Goal: Information Seeking & Learning: Find specific fact

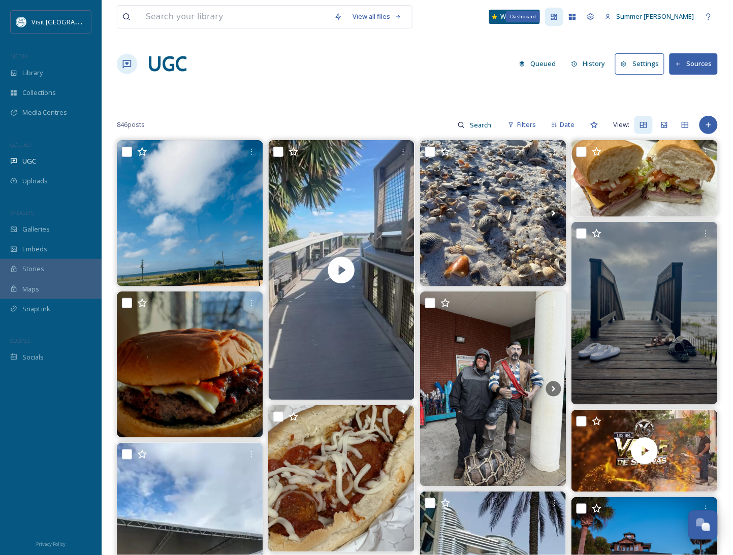
click at [558, 17] on icon at bounding box center [554, 17] width 8 height 8
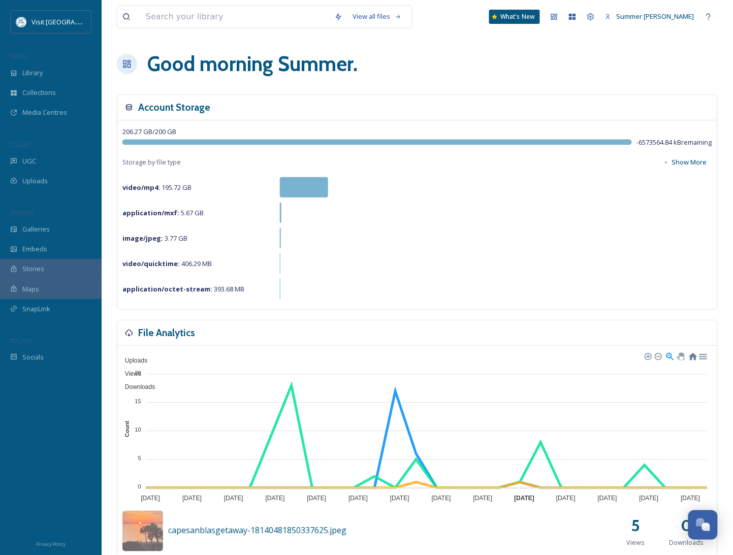
click at [139, 190] on strong "video/mp4 :" at bounding box center [141, 187] width 38 height 9
click at [33, 72] on span "Library" at bounding box center [32, 73] width 20 height 10
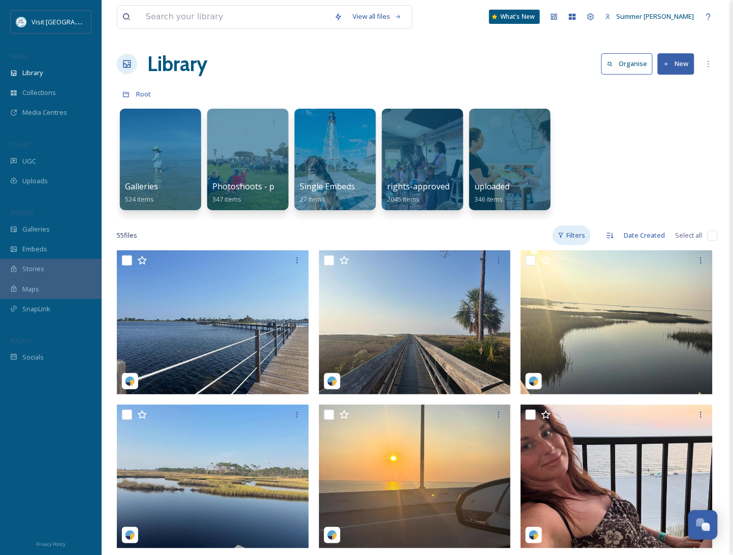
click at [580, 234] on div "Filters" at bounding box center [571, 235] width 38 height 20
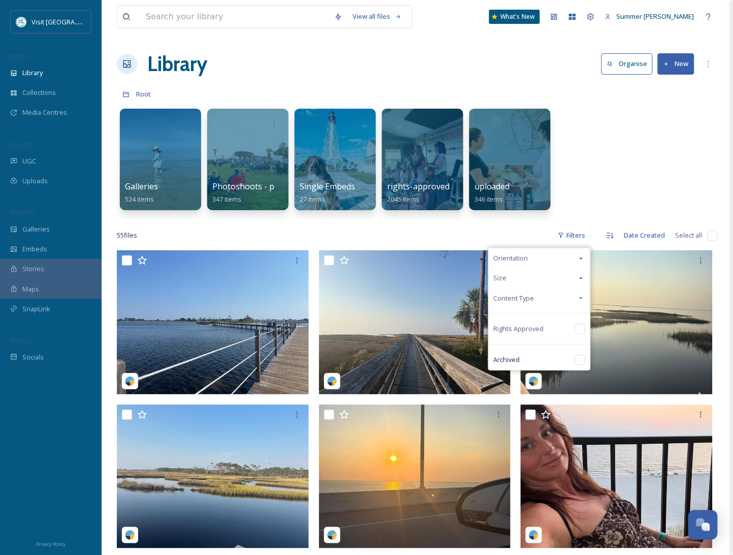
click at [554, 302] on div "Content Type" at bounding box center [540, 298] width 102 height 20
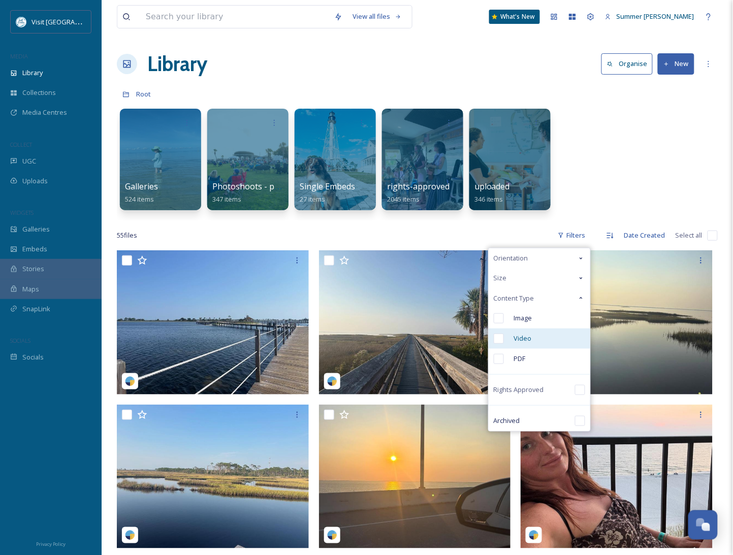
click at [499, 340] on input "checkbox" at bounding box center [499, 339] width 10 height 10
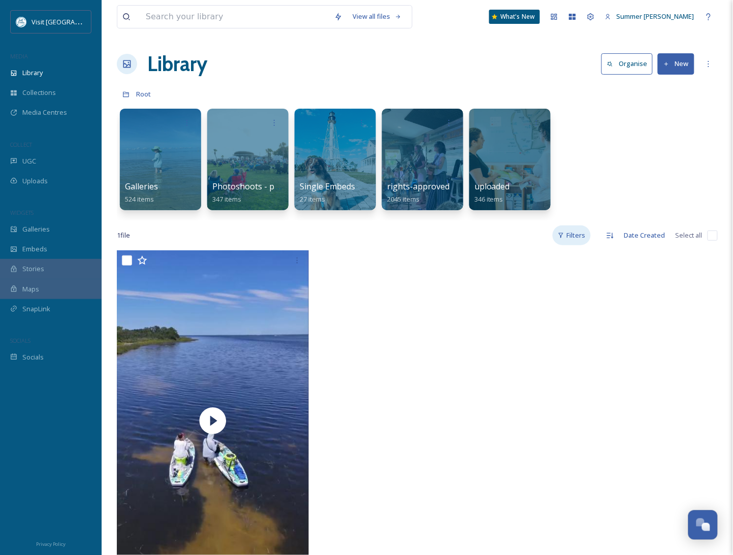
click at [577, 240] on div "Filters" at bounding box center [571, 235] width 38 height 20
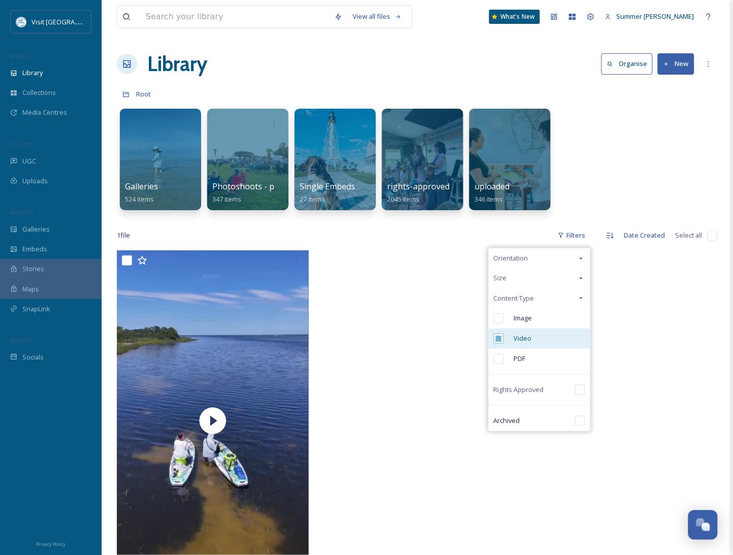
click at [501, 339] on input "checkbox" at bounding box center [499, 339] width 10 height 10
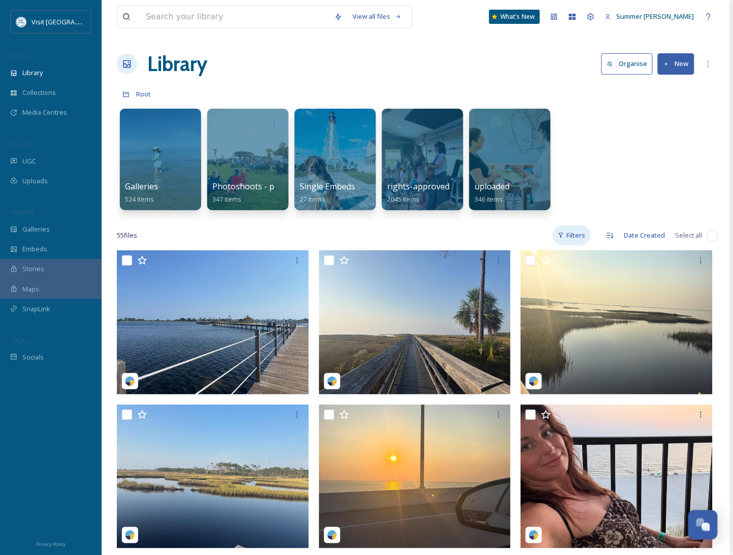
click at [572, 237] on div "Filters" at bounding box center [571, 235] width 38 height 20
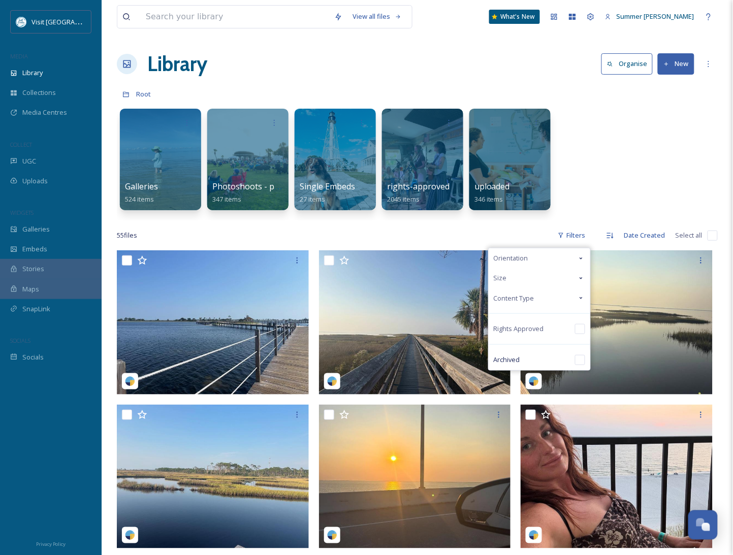
click at [503, 280] on span "Size" at bounding box center [500, 278] width 13 height 10
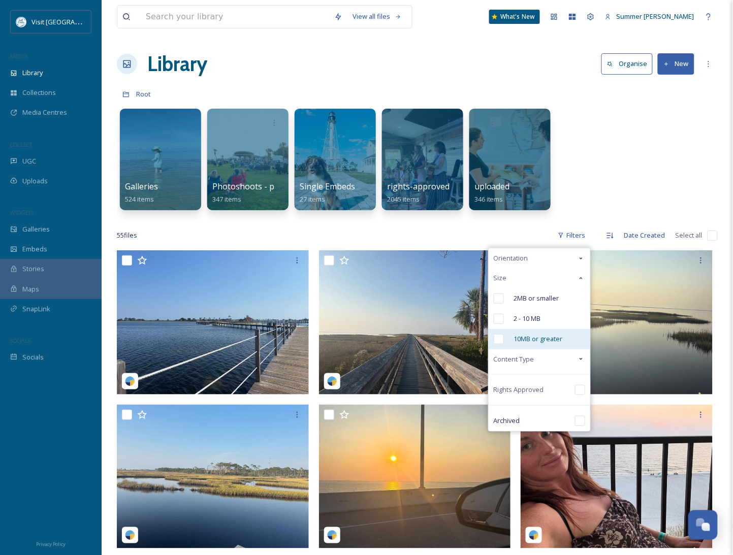
click at [498, 343] on input "checkbox" at bounding box center [499, 339] width 10 height 10
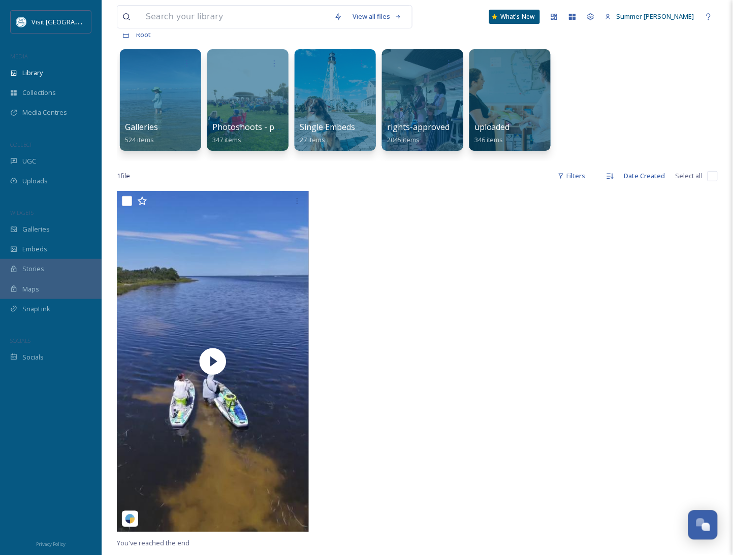
scroll to position [110, 0]
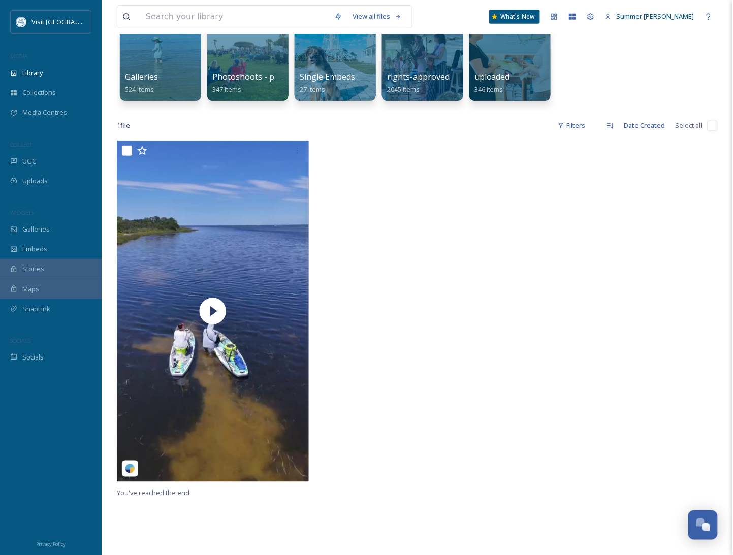
click at [470, 279] on div at bounding box center [417, 314] width 197 height 346
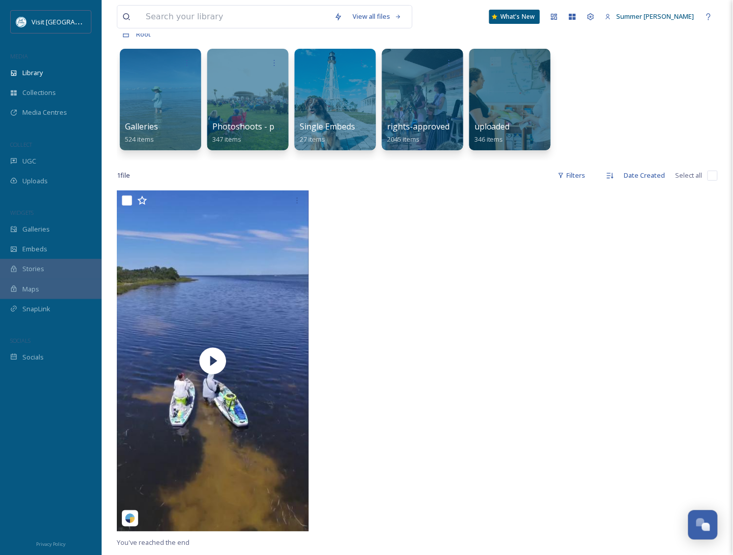
scroll to position [0, 0]
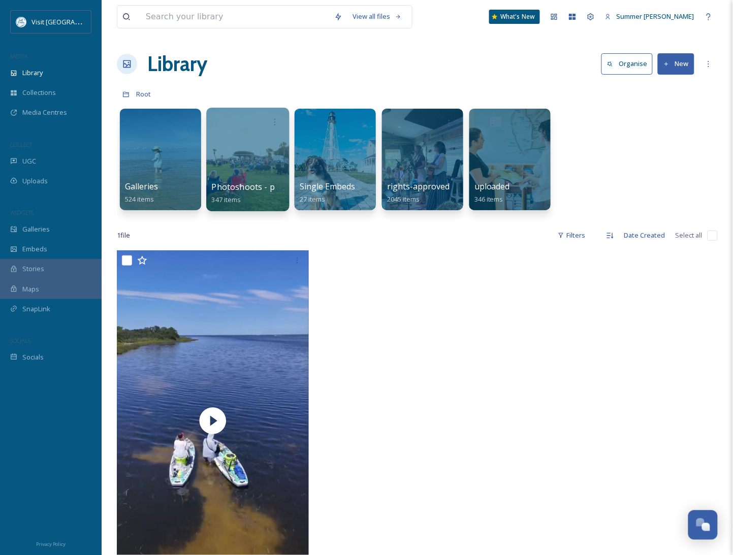
click at [257, 153] on div at bounding box center [247, 160] width 83 height 104
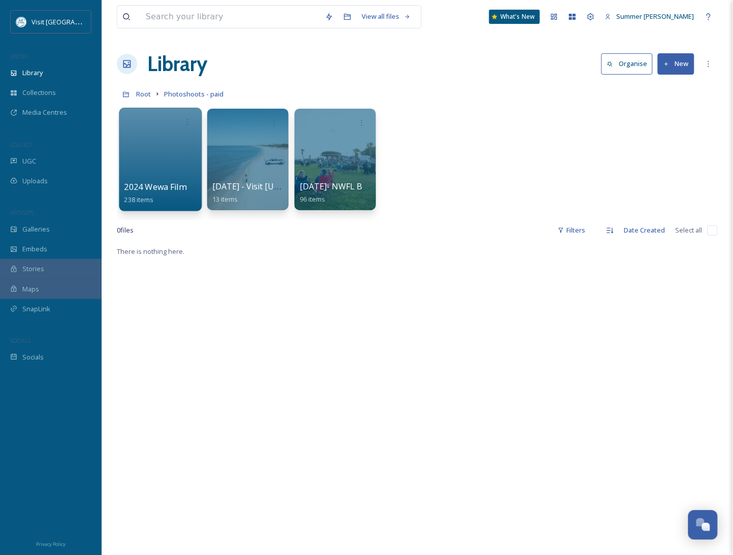
click at [142, 169] on div at bounding box center [160, 160] width 83 height 104
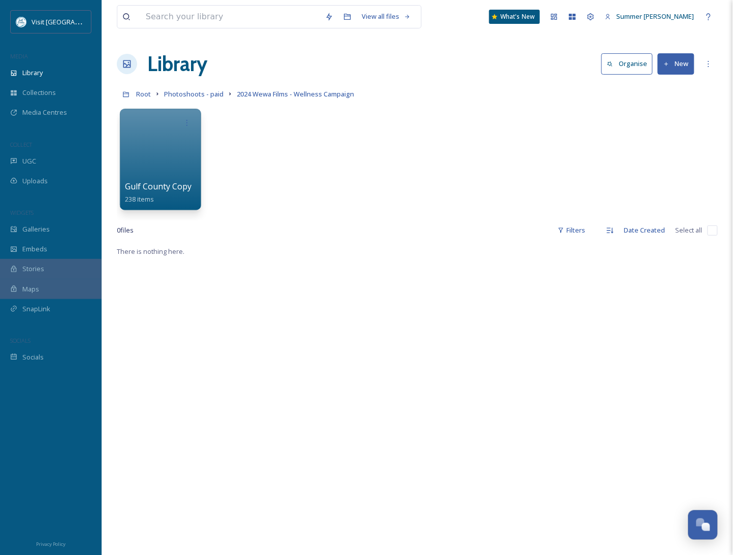
click at [142, 169] on div at bounding box center [160, 160] width 81 height 102
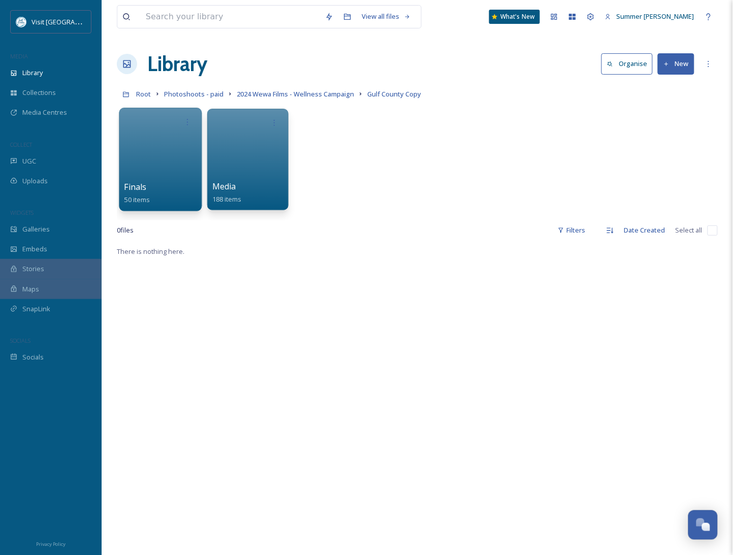
click at [158, 162] on div at bounding box center [160, 160] width 83 height 104
click at [157, 160] on div at bounding box center [160, 160] width 83 height 104
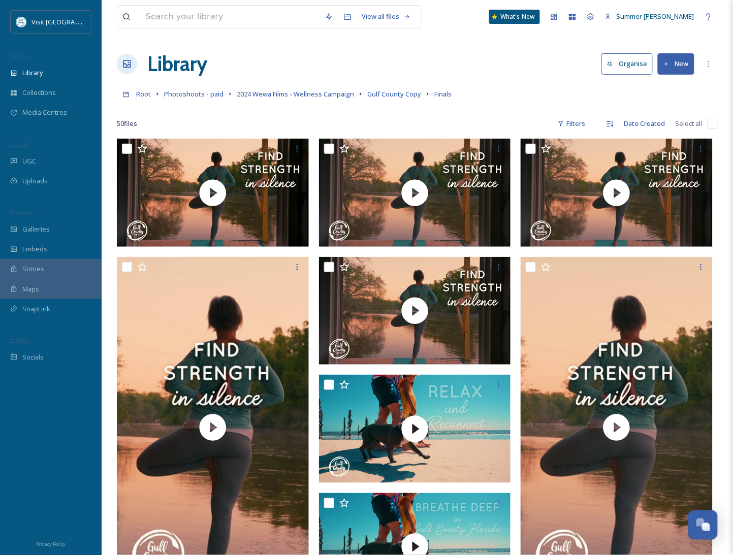
click at [711, 123] on input "checkbox" at bounding box center [712, 124] width 10 height 10
checkbox input "true"
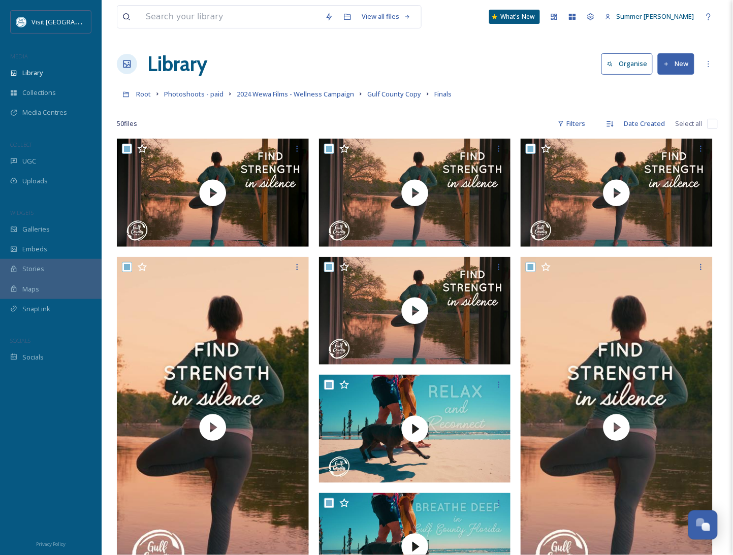
checkbox input "true"
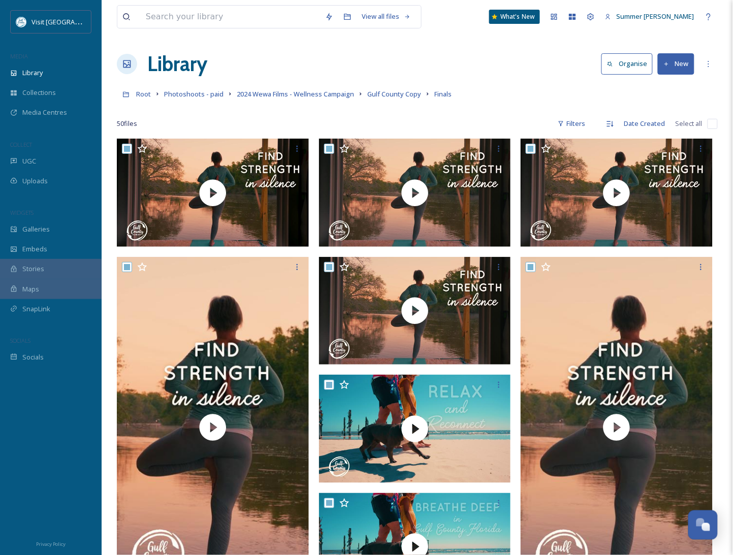
checkbox input "true"
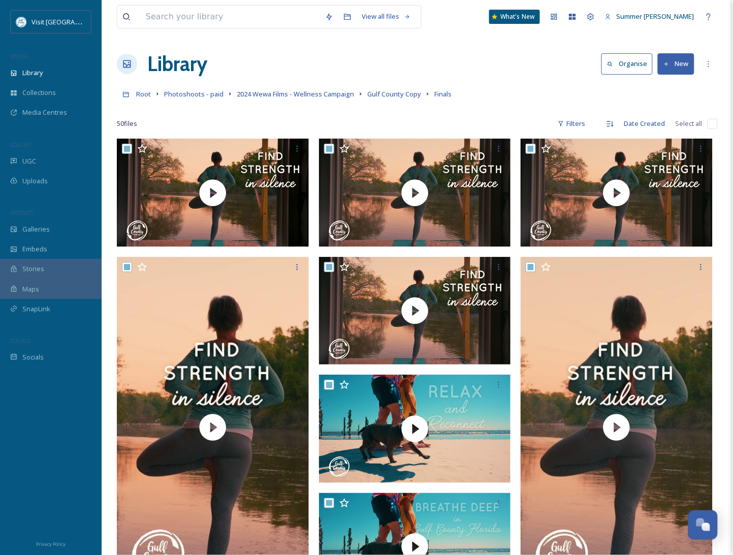
checkbox input "true"
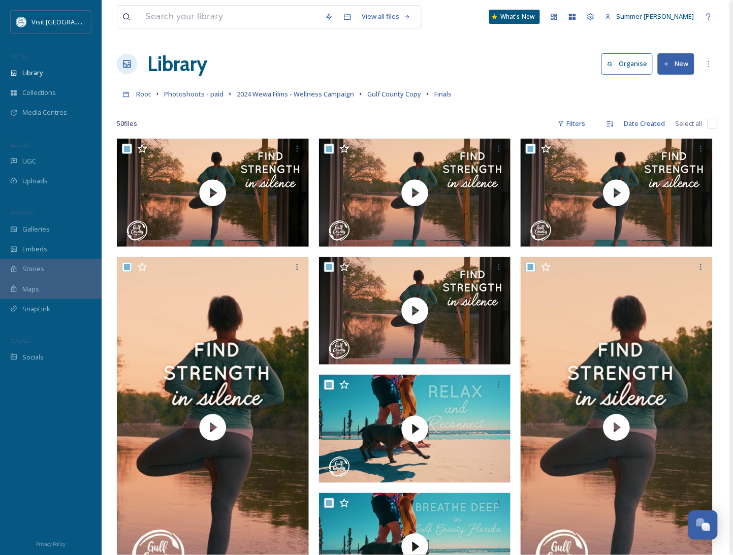
checkbox input "true"
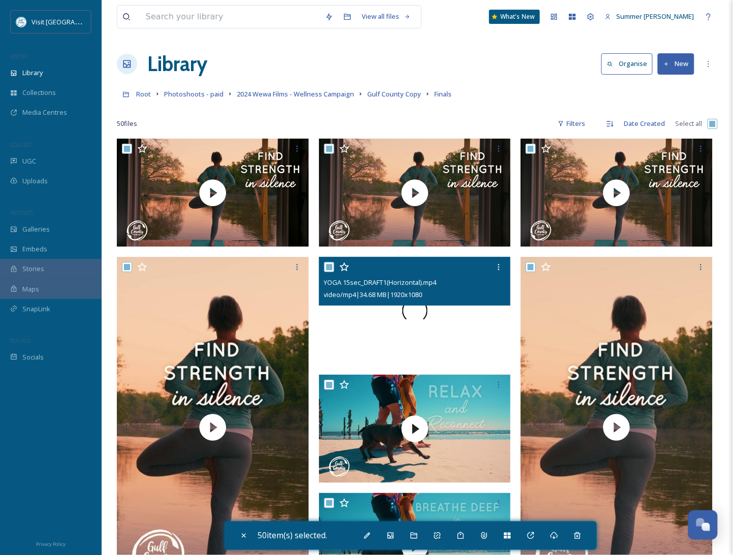
scroll to position [664, 0]
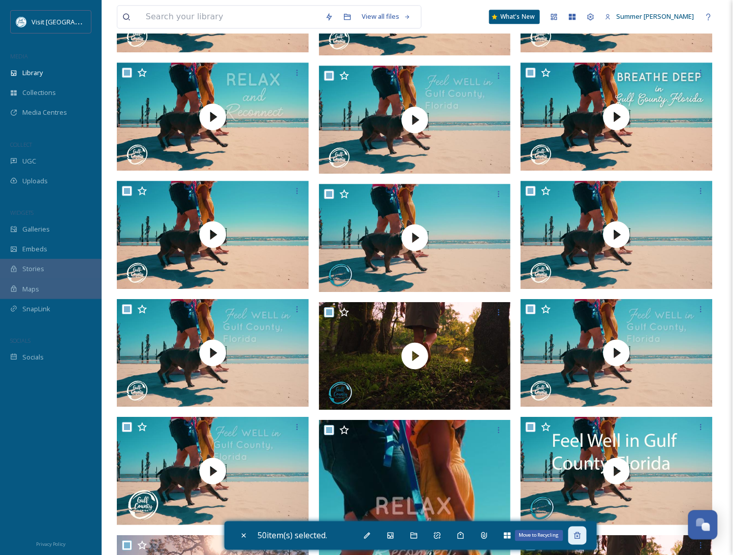
click at [581, 533] on icon at bounding box center [577, 536] width 8 height 8
checkbox input "false"
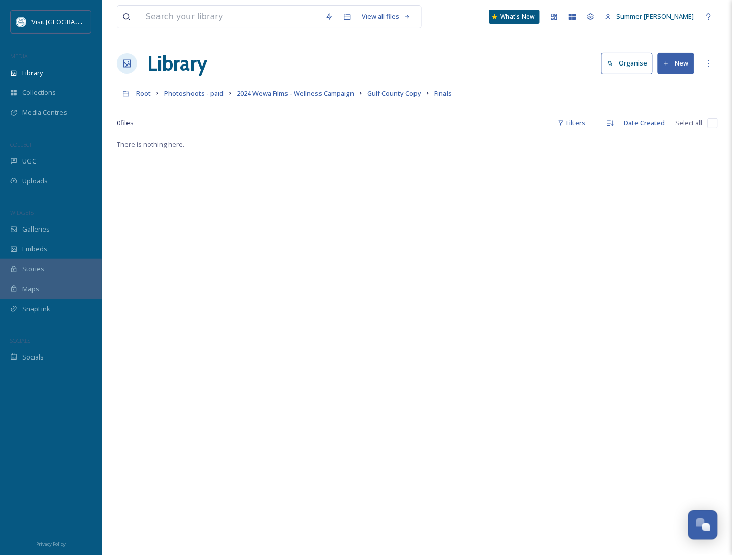
scroll to position [0, 0]
click at [563, 17] on div "Dashboard" at bounding box center [554, 17] width 18 height 18
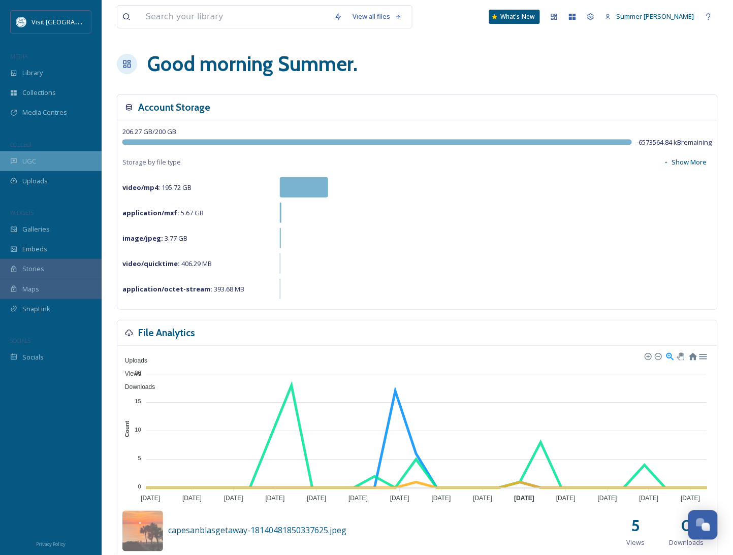
click at [42, 162] on div "UGC" at bounding box center [51, 161] width 102 height 20
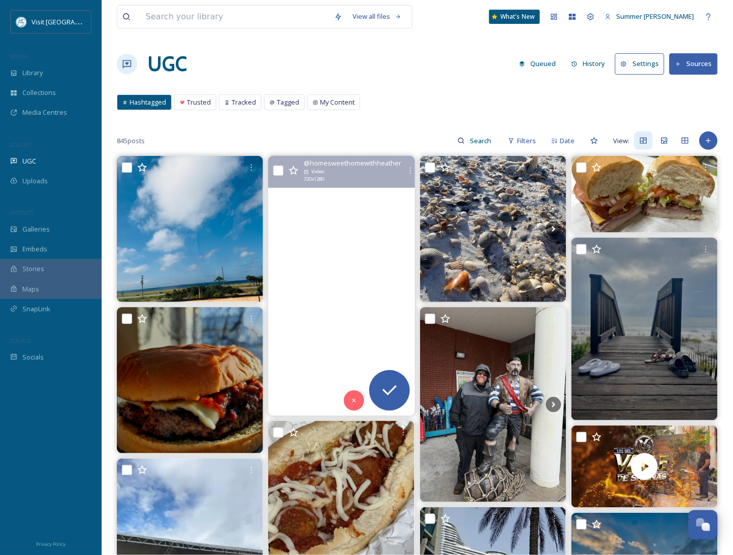
scroll to position [418, 0]
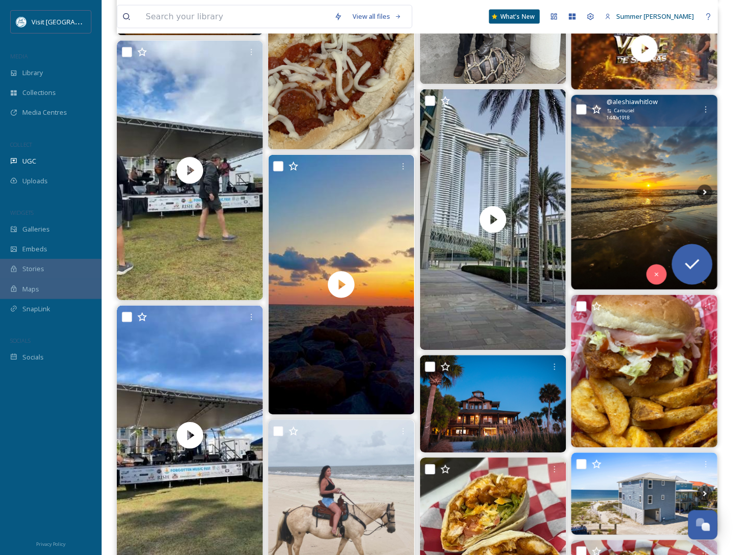
click at [653, 201] on img at bounding box center [644, 192] width 146 height 195
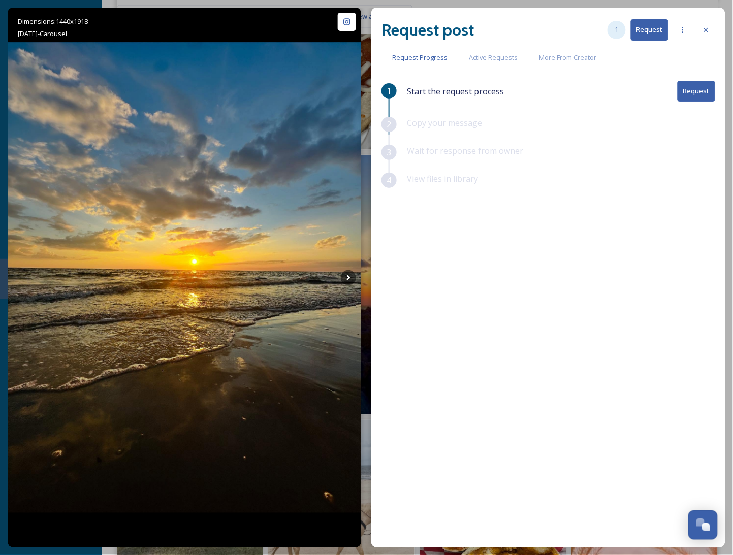
click at [620, 30] on div "1" at bounding box center [616, 30] width 18 height 18
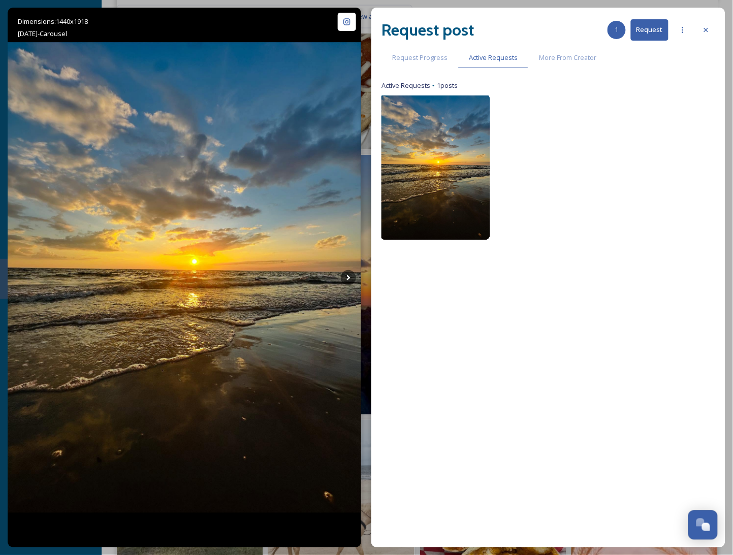
click at [414, 175] on img at bounding box center [435, 167] width 110 height 146
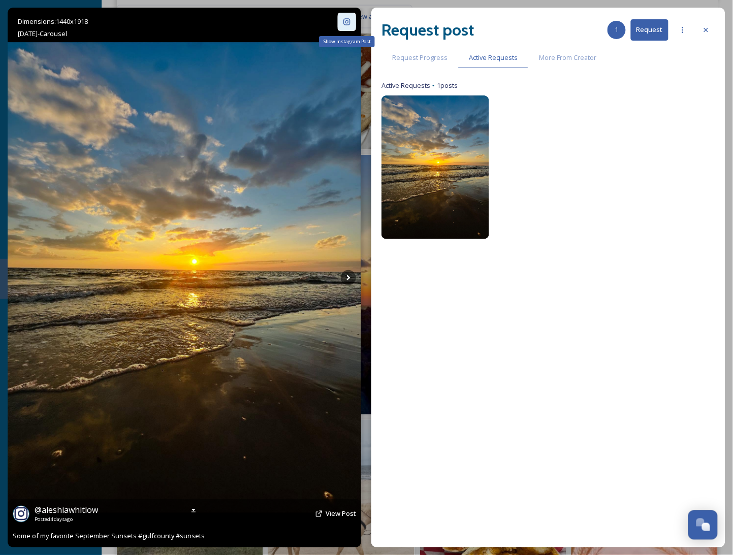
click at [344, 24] on icon at bounding box center [347, 21] width 7 height 7
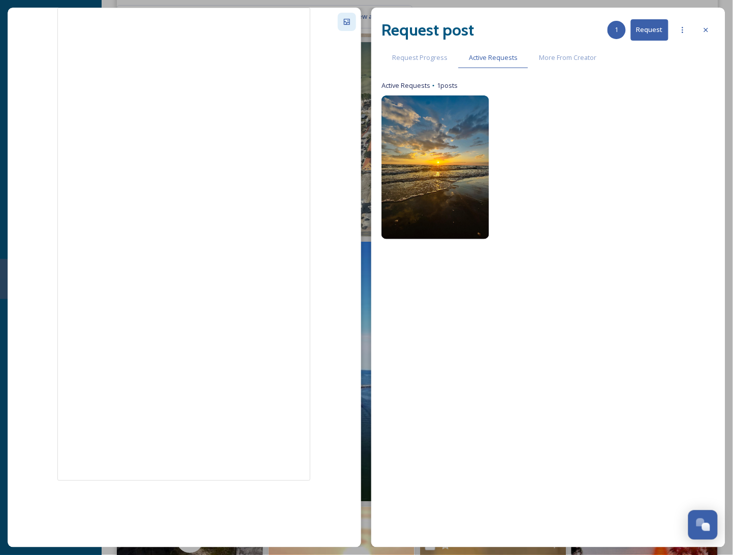
scroll to position [986, 0]
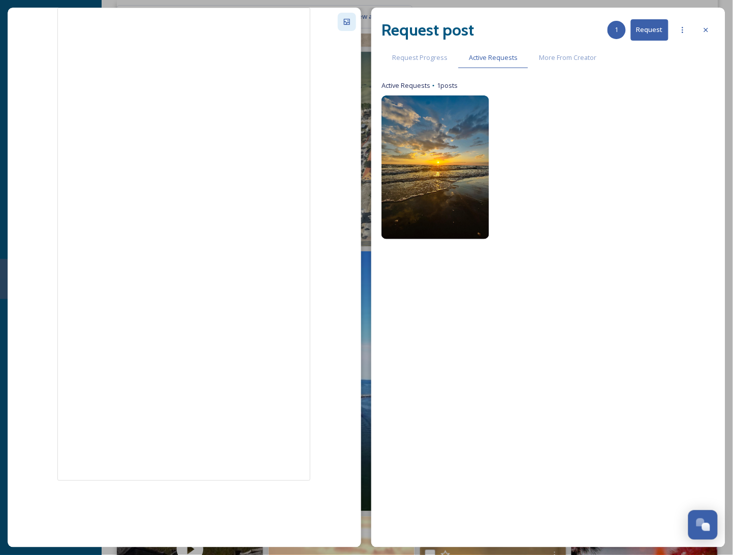
click at [647, 30] on button "Request" at bounding box center [650, 29] width 38 height 21
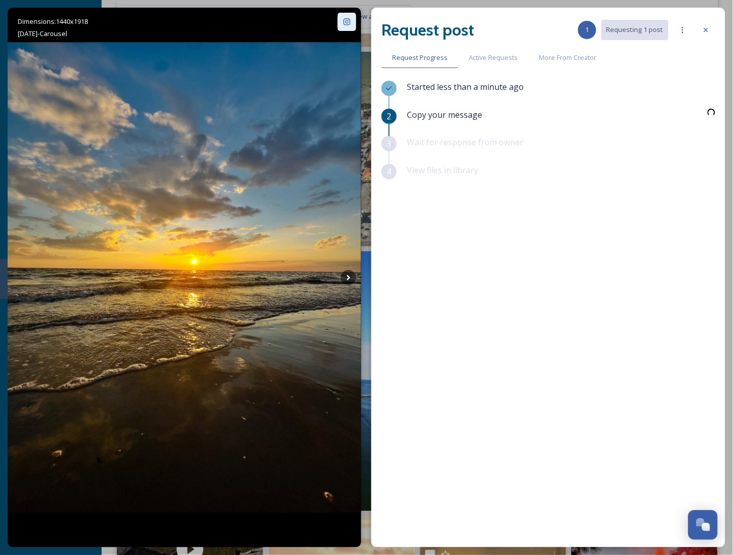
click at [693, 95] on div "Started less than a minute ago" at bounding box center [561, 95] width 308 height 28
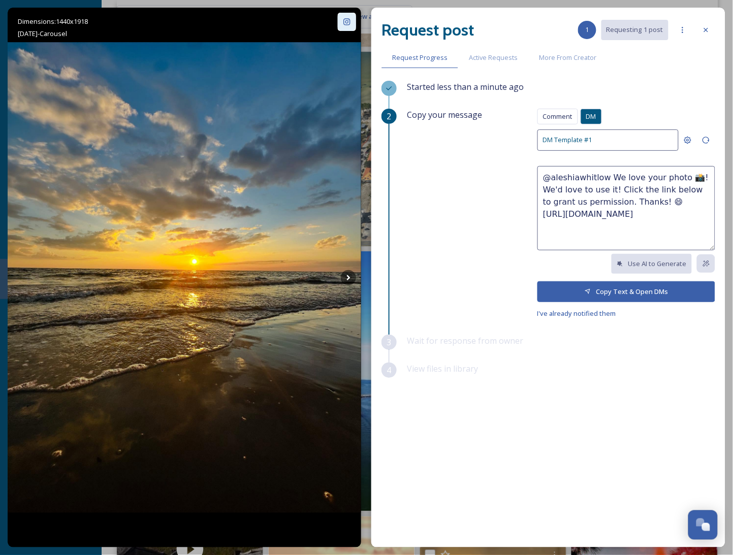
click at [634, 291] on button "Copy Text & Open DMs" at bounding box center [626, 291] width 178 height 21
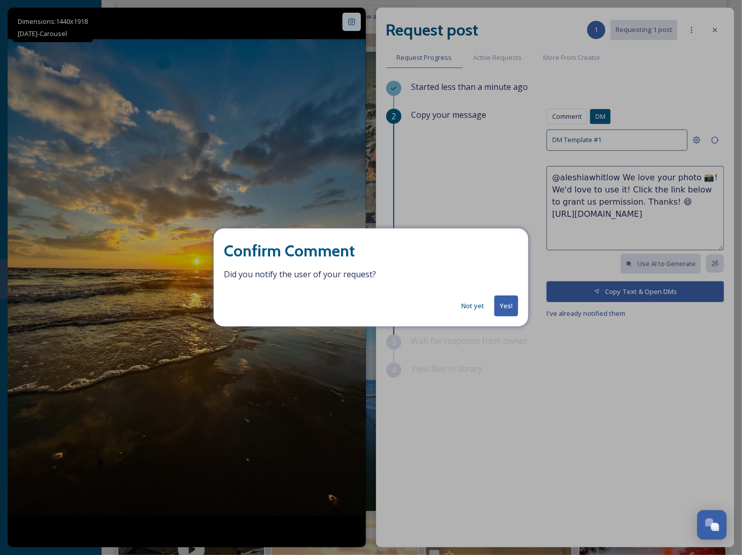
click at [502, 305] on button "Yes!" at bounding box center [507, 306] width 24 height 21
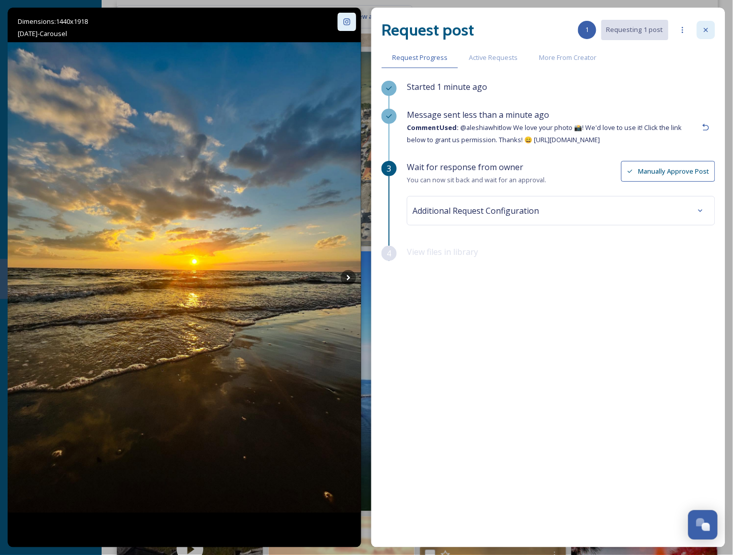
click at [704, 31] on icon at bounding box center [706, 30] width 4 height 4
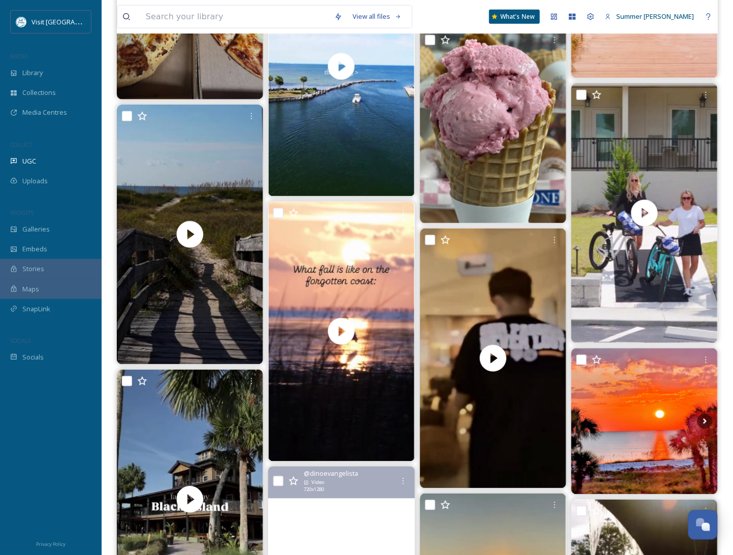
scroll to position [1212, 0]
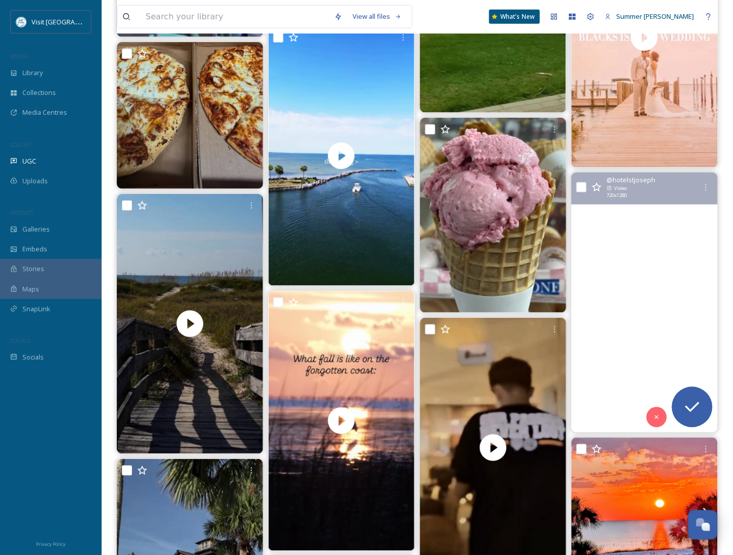
click at [626, 234] on video "The best way to see the sights? On two wheels. 🚲\aWe have teamed up with Forgot…" at bounding box center [644, 303] width 146 height 260
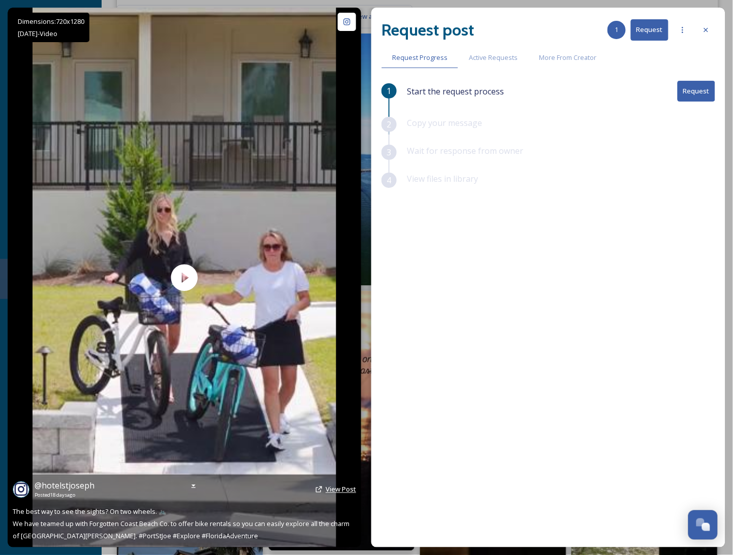
click at [348, 487] on span "View Post" at bounding box center [341, 489] width 30 height 9
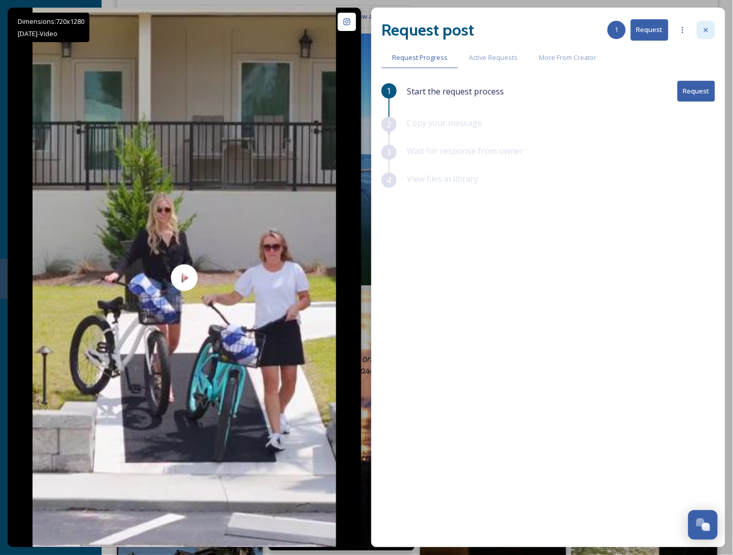
click at [704, 32] on icon at bounding box center [706, 30] width 8 height 8
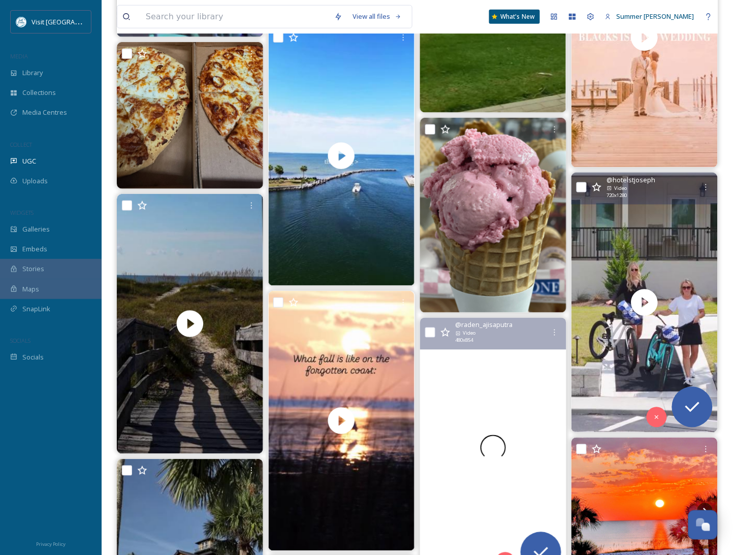
scroll to position [1664, 0]
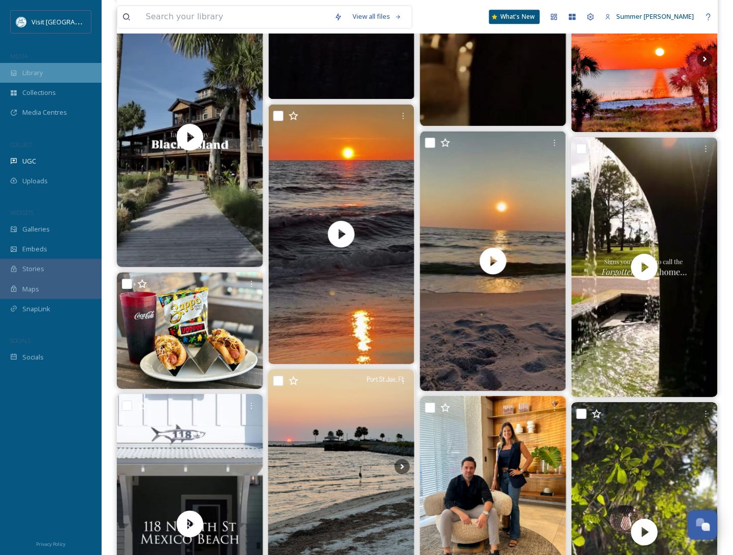
click at [30, 70] on span "Library" at bounding box center [32, 73] width 20 height 10
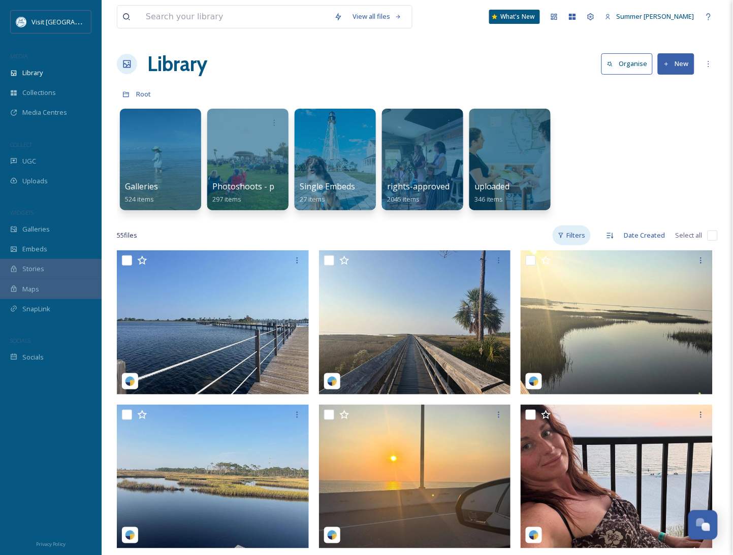
click at [575, 236] on div "Filters" at bounding box center [571, 235] width 38 height 20
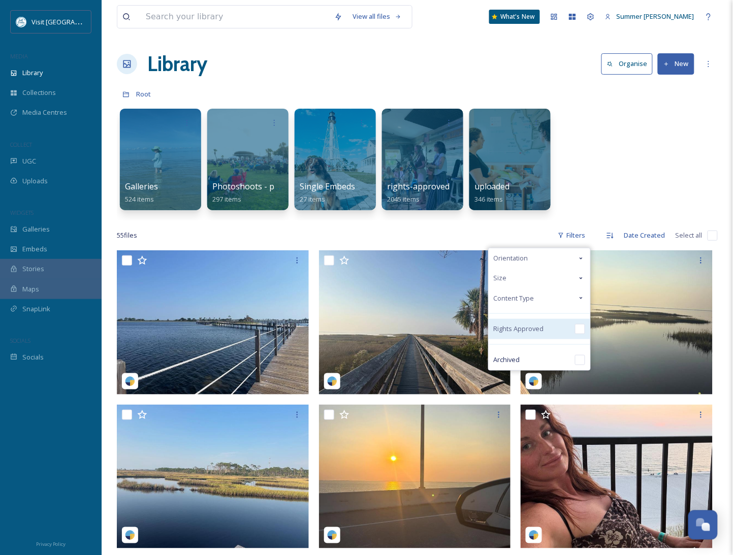
click at [582, 330] on input "checkbox" at bounding box center [580, 329] width 10 height 10
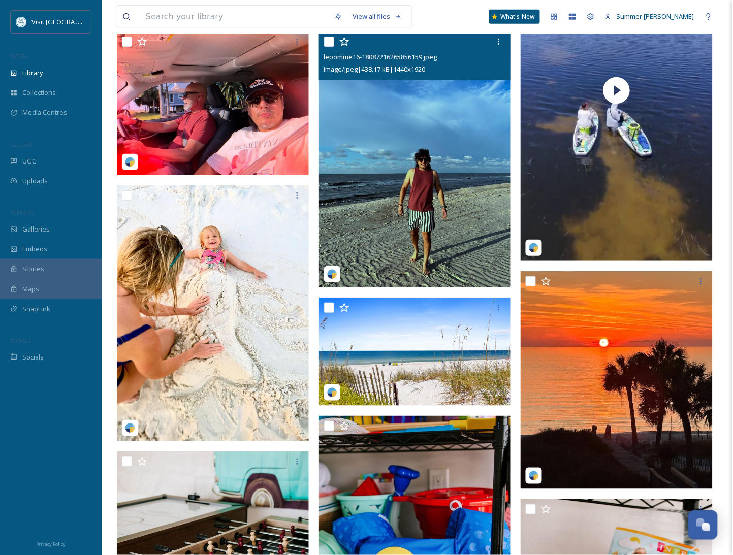
scroll to position [2166, 0]
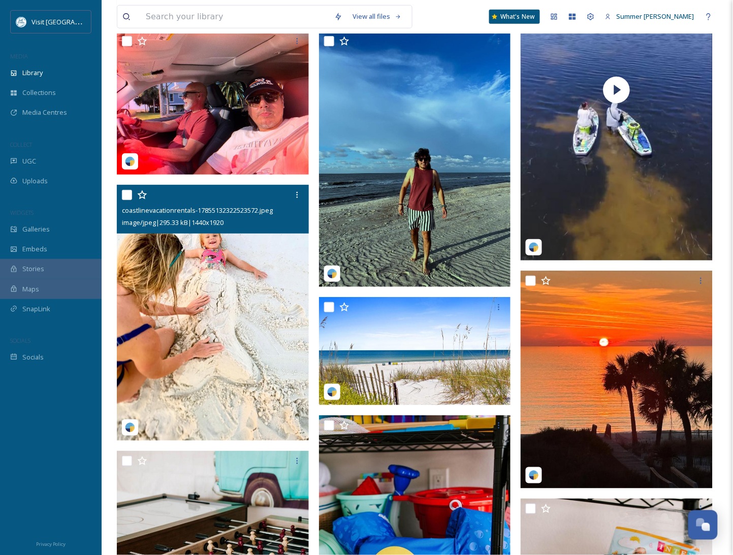
click at [203, 262] on img at bounding box center [213, 313] width 192 height 256
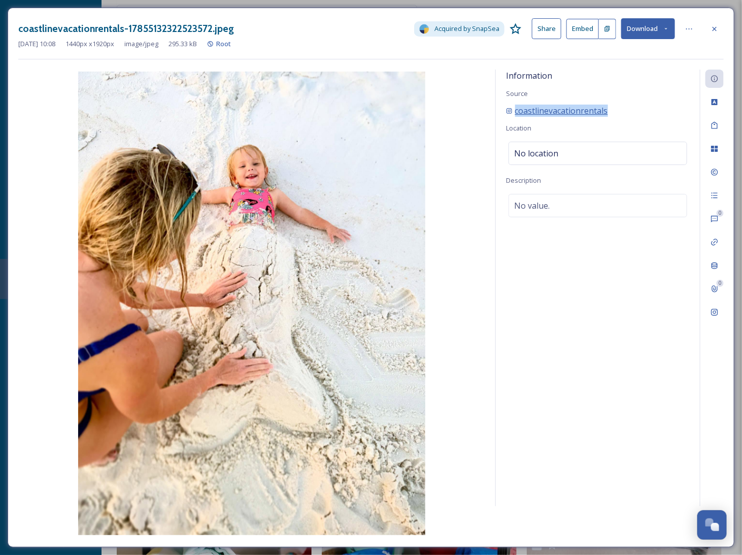
drag, startPoint x: 612, startPoint y: 111, endPoint x: 511, endPoint y: 114, distance: 101.1
click at [511, 114] on div "coastlinevacationrentals" at bounding box center [598, 111] width 184 height 12
copy span "coastlinevacationrentals"
click at [715, 31] on icon at bounding box center [715, 29] width 8 height 8
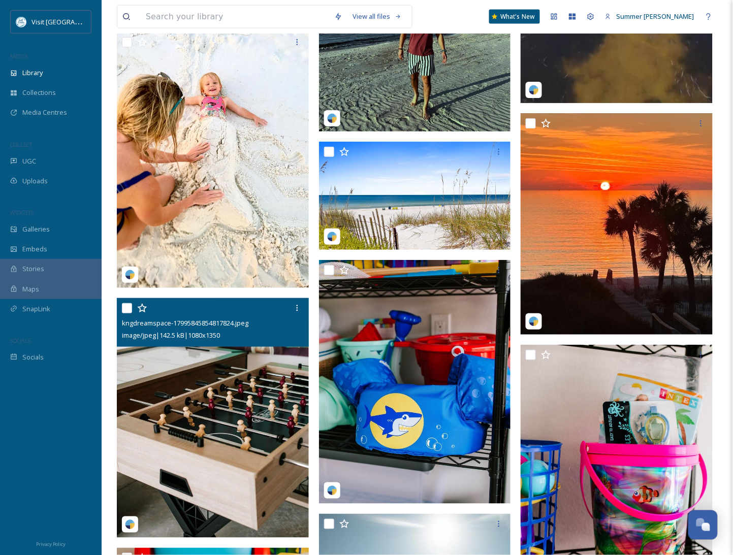
scroll to position [2586, 0]
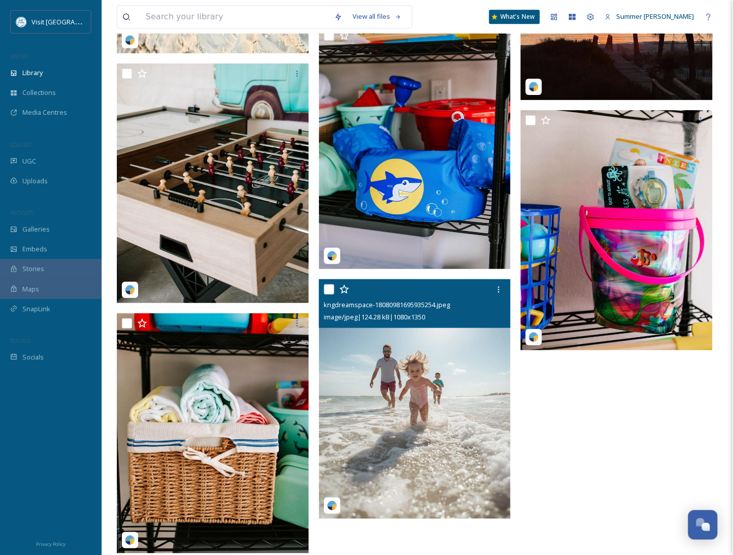
click at [434, 387] on img at bounding box center [415, 399] width 192 height 240
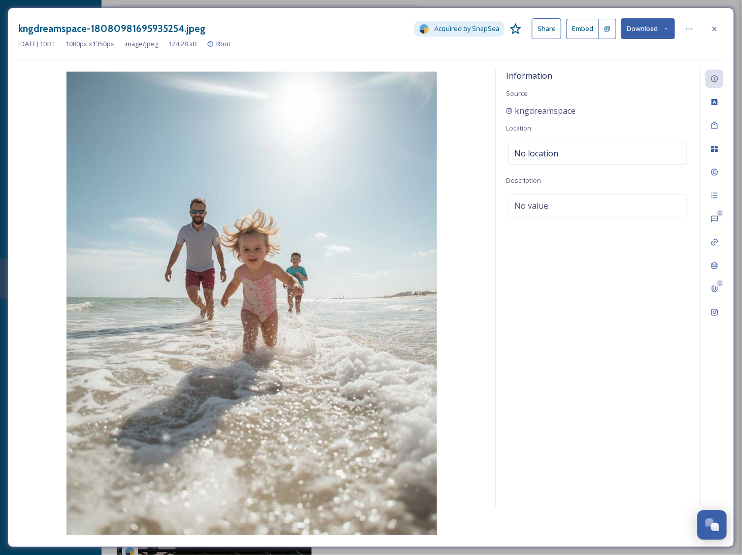
click at [578, 113] on div "kngdreamspace" at bounding box center [598, 111] width 184 height 12
drag, startPoint x: 578, startPoint y: 113, endPoint x: 511, endPoint y: 114, distance: 67.0
click at [511, 114] on div "kngdreamspace" at bounding box center [598, 111] width 184 height 12
click at [713, 27] on icon at bounding box center [715, 28] width 4 height 4
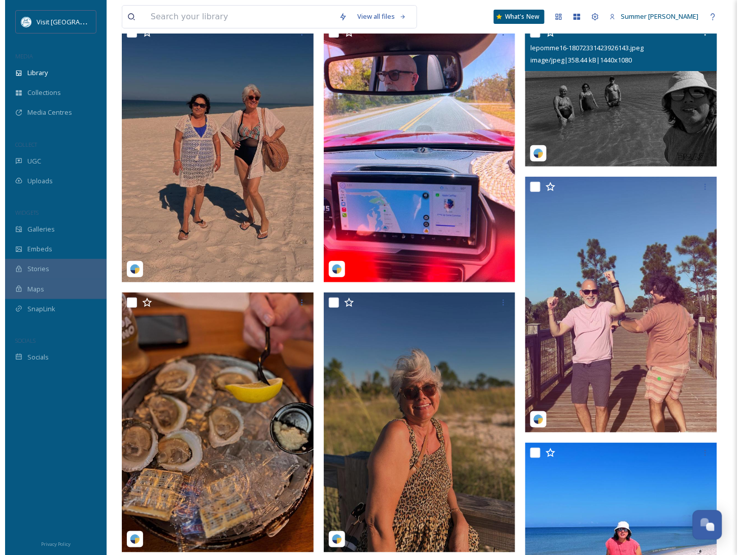
scroll to position [1027, 0]
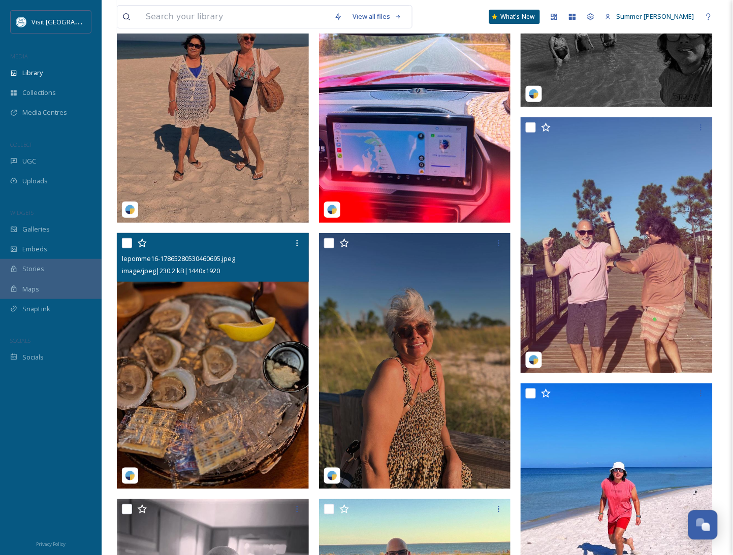
click at [225, 367] on img at bounding box center [213, 361] width 192 height 256
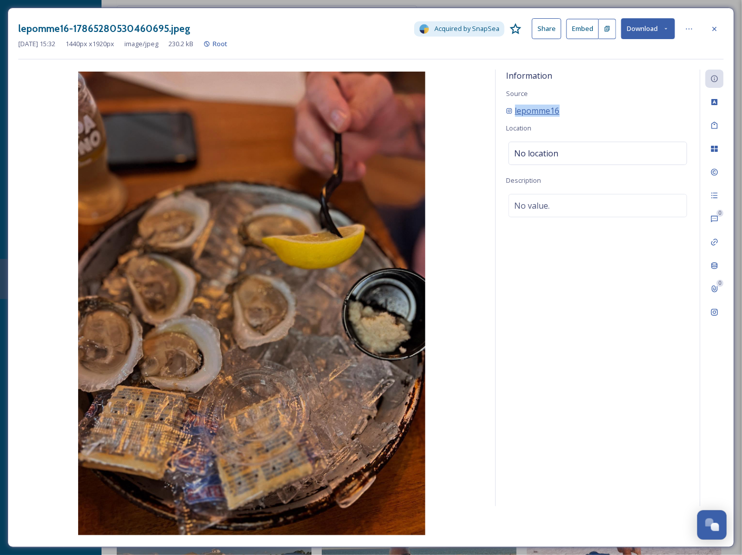
drag, startPoint x: 556, startPoint y: 115, endPoint x: 508, endPoint y: 114, distance: 47.7
click at [508, 114] on div "lepomme16" at bounding box center [598, 111] width 184 height 12
